Goal: Go to known website: Access a specific website the user already knows

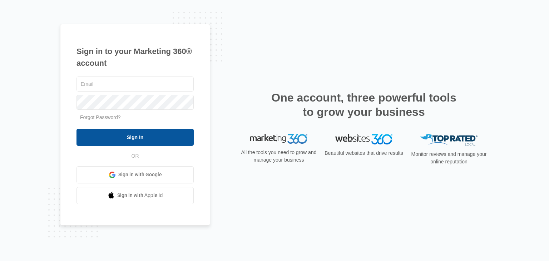
type input "[PERSON_NAME][EMAIL_ADDRESS][DOMAIN_NAME]"
click at [145, 138] on input "Sign In" at bounding box center [135, 137] width 117 height 17
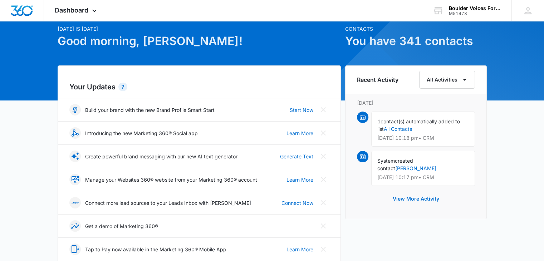
scroll to position [215, 0]
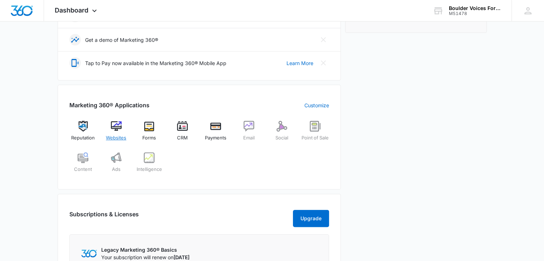
click at [114, 124] on img at bounding box center [116, 126] width 11 height 11
